Goal: Task Accomplishment & Management: Use online tool/utility

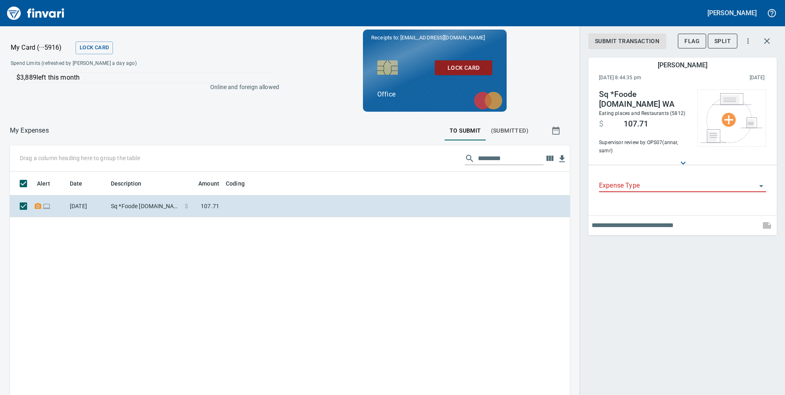
scroll to position [298, 548]
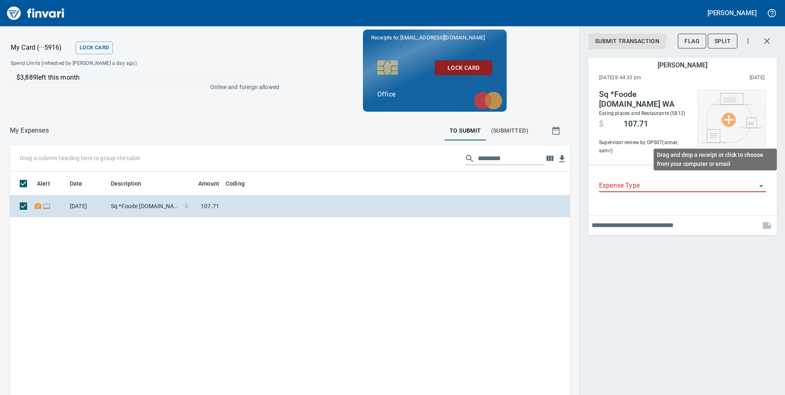
click at [729, 116] on img at bounding box center [732, 118] width 62 height 50
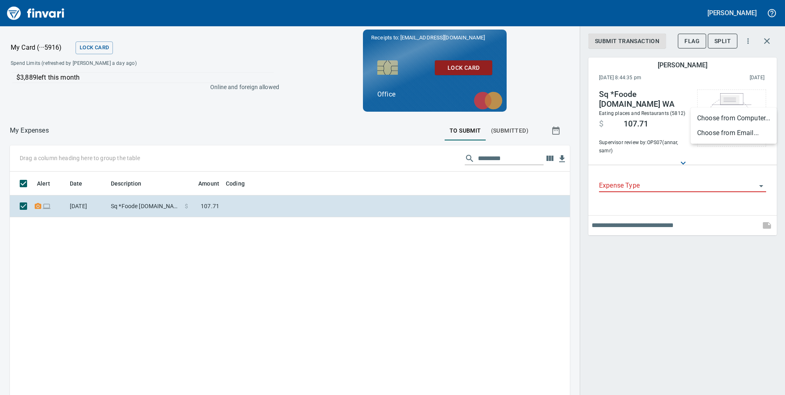
click at [727, 131] on li "Choose from Email..." at bounding box center [734, 133] width 86 height 15
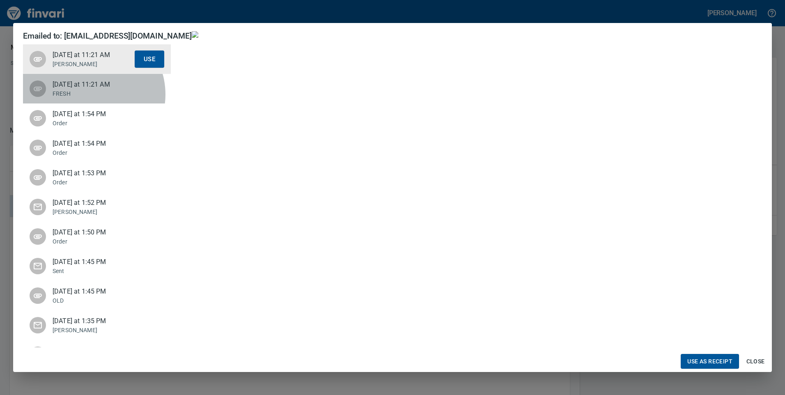
click at [89, 94] on p "FRESH" at bounding box center [94, 94] width 82 height 8
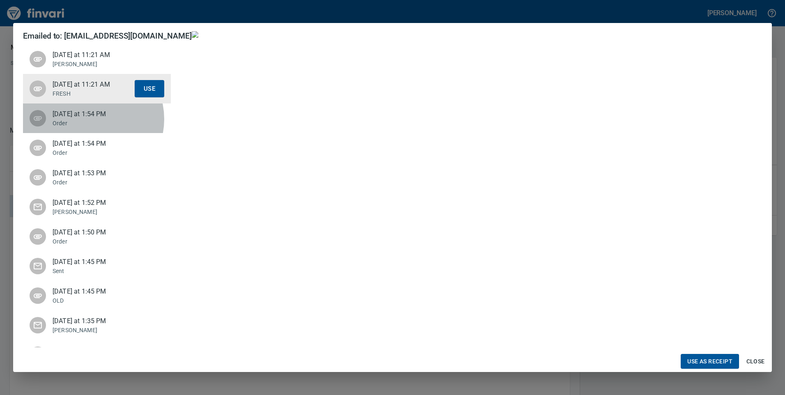
click at [88, 119] on div "Yesterday at 1:54 PM Order" at bounding box center [94, 118] width 82 height 18
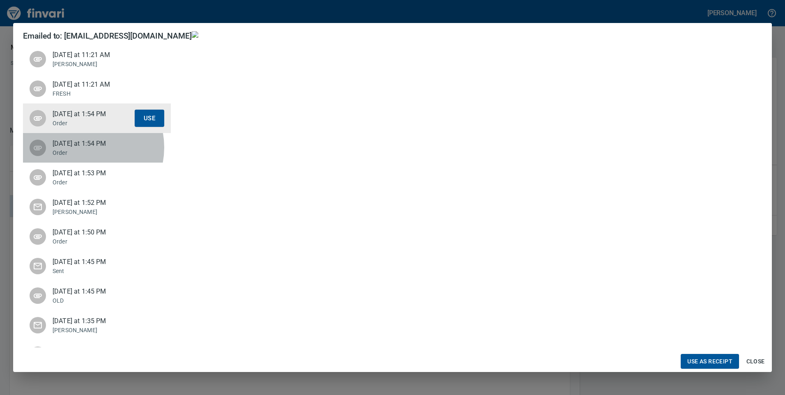
click at [83, 147] on span "Yesterday at 1:54 PM" at bounding box center [94, 144] width 82 height 10
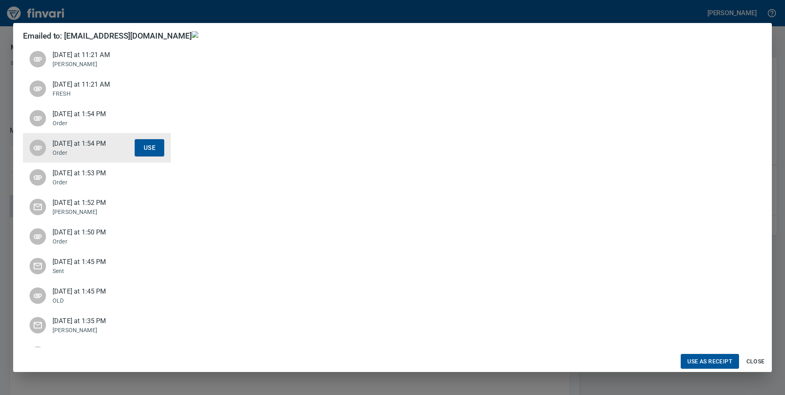
click at [86, 174] on span "Yesterday at 1:53 PM" at bounding box center [94, 173] width 82 height 10
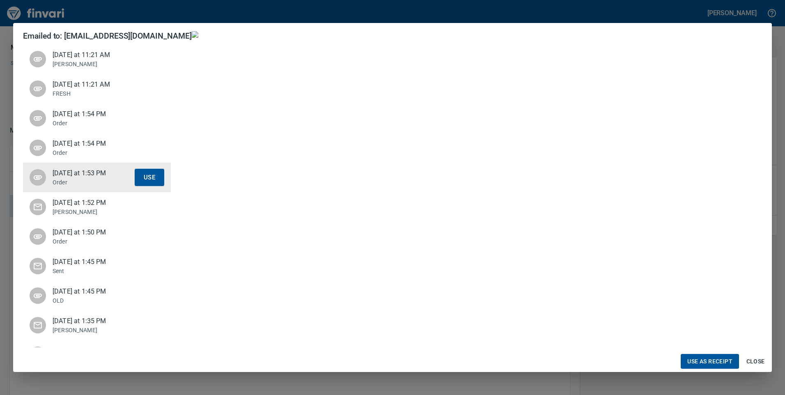
click at [767, 360] on button "Close" at bounding box center [755, 361] width 26 height 15
